Goal: Information Seeking & Learning: Learn about a topic

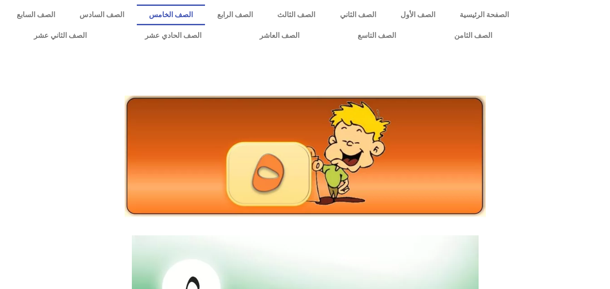
click at [205, 12] on link "الصف الخامس" at bounding box center [171, 15] width 68 height 21
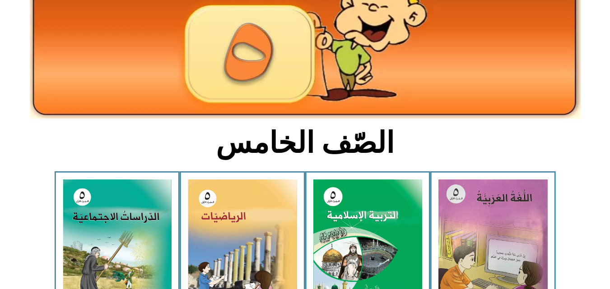
scroll to position [187, 0]
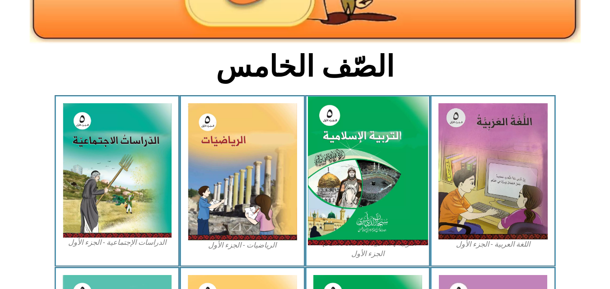
click at [326, 171] on img at bounding box center [368, 171] width 120 height 149
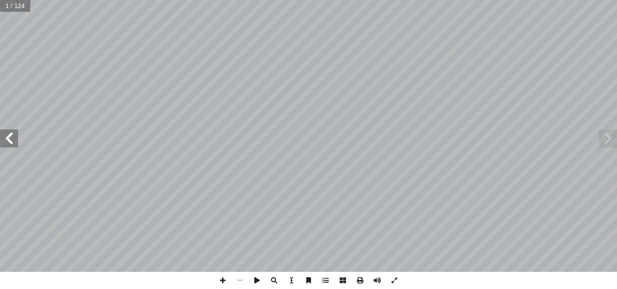
click at [2, 133] on span at bounding box center [9, 139] width 18 height 18
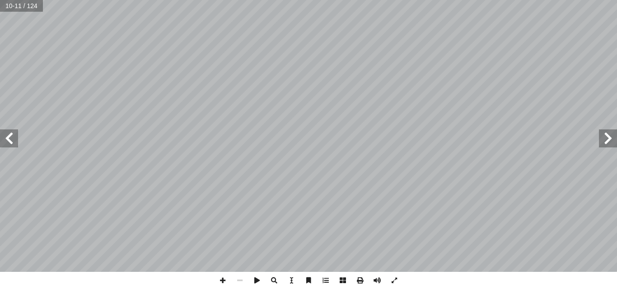
click at [2, 133] on span at bounding box center [9, 139] width 18 height 18
